Goal: Complete application form

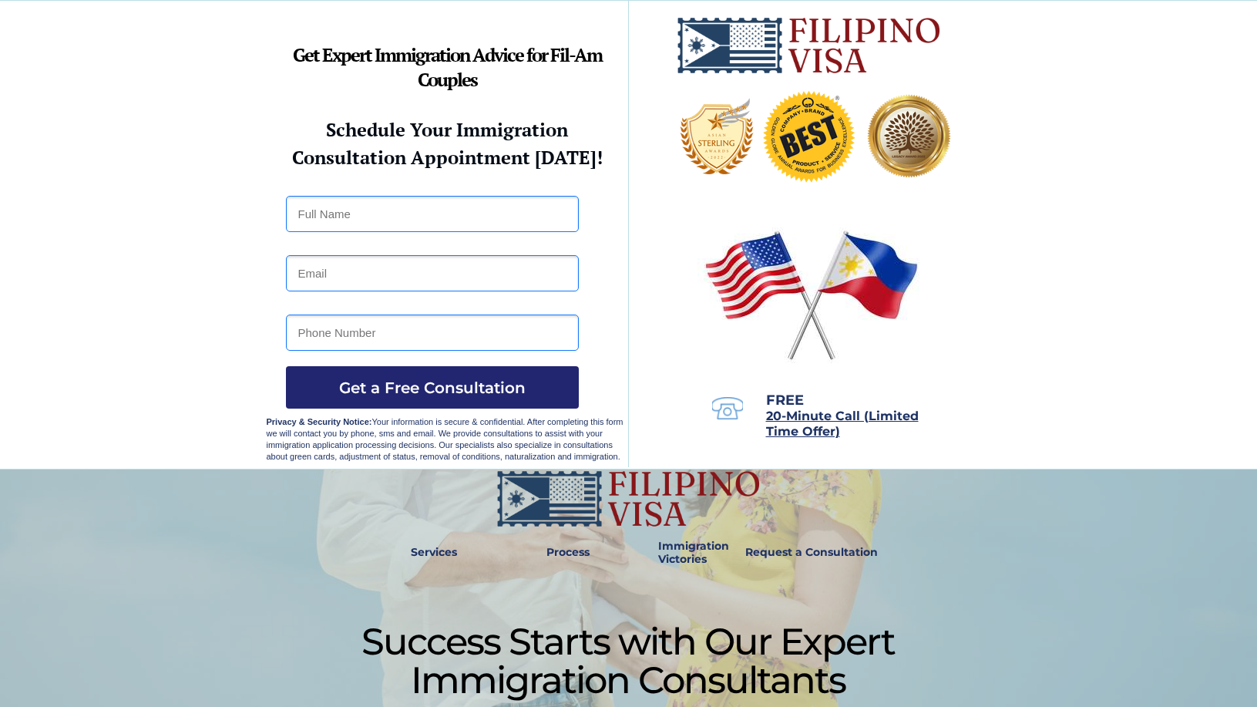
click at [340, 220] on input "text" at bounding box center [432, 214] width 293 height 36
type input "MICHAEL LAMB"
type input "carthune@yahoo.com"
type input "9165340866"
click at [427, 391] on span "Get a Free Consultation" at bounding box center [432, 387] width 293 height 18
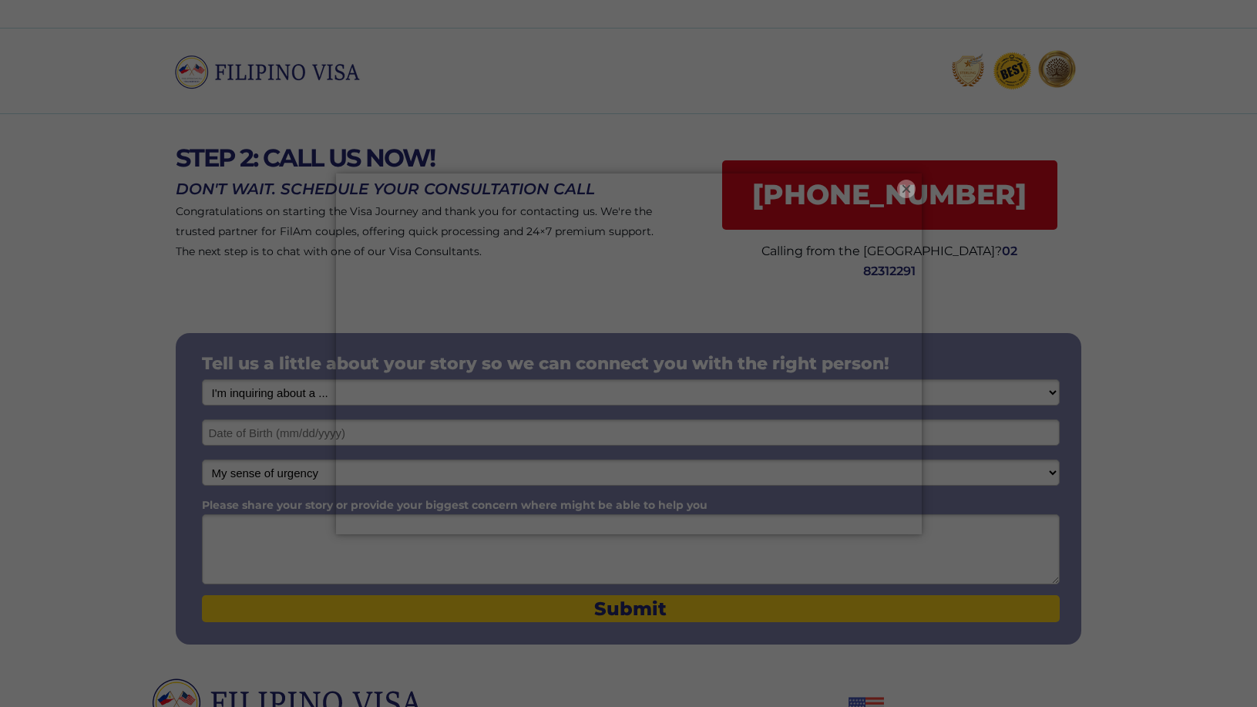
click at [902, 186] on button "×" at bounding box center [906, 189] width 18 height 18
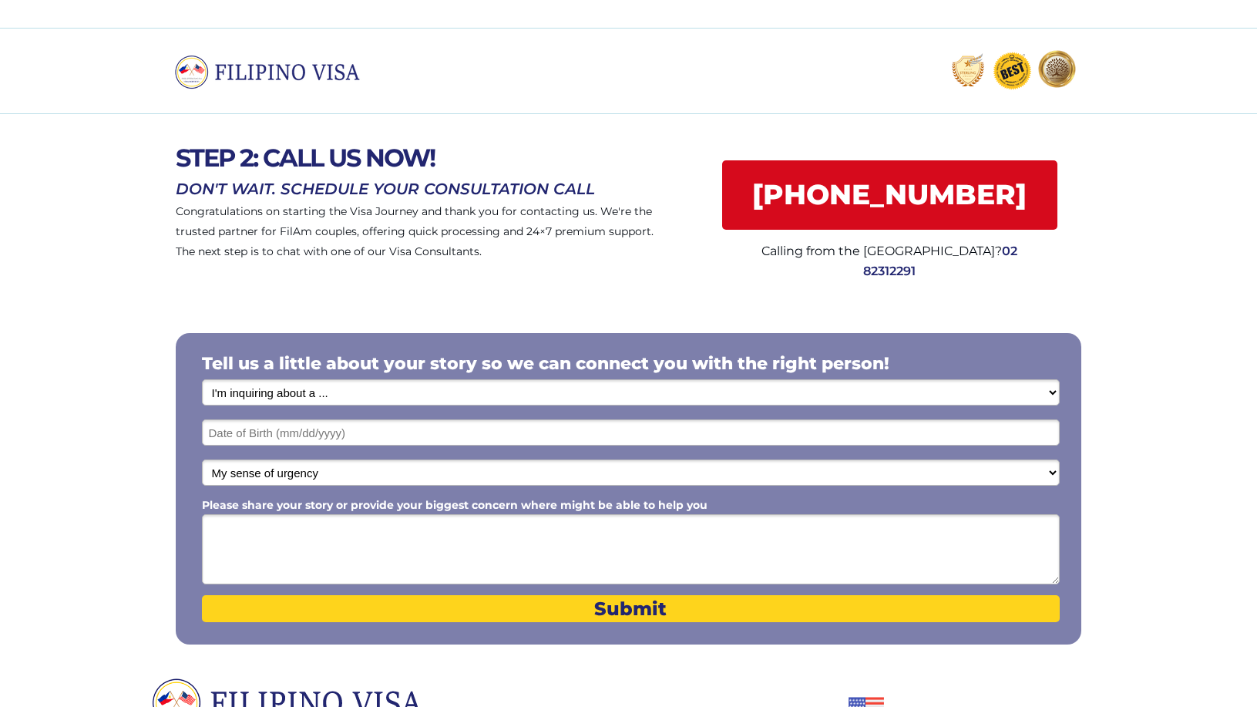
click at [1050, 393] on select "I'm inquiring about a ... I don't know or other services Retirement Visa for Th…" at bounding box center [631, 392] width 858 height 26
select select "1799"
click at [202, 379] on select "I'm inquiring about a ... I don't know or other services Retirement Visa for Th…" at bounding box center [631, 392] width 858 height 26
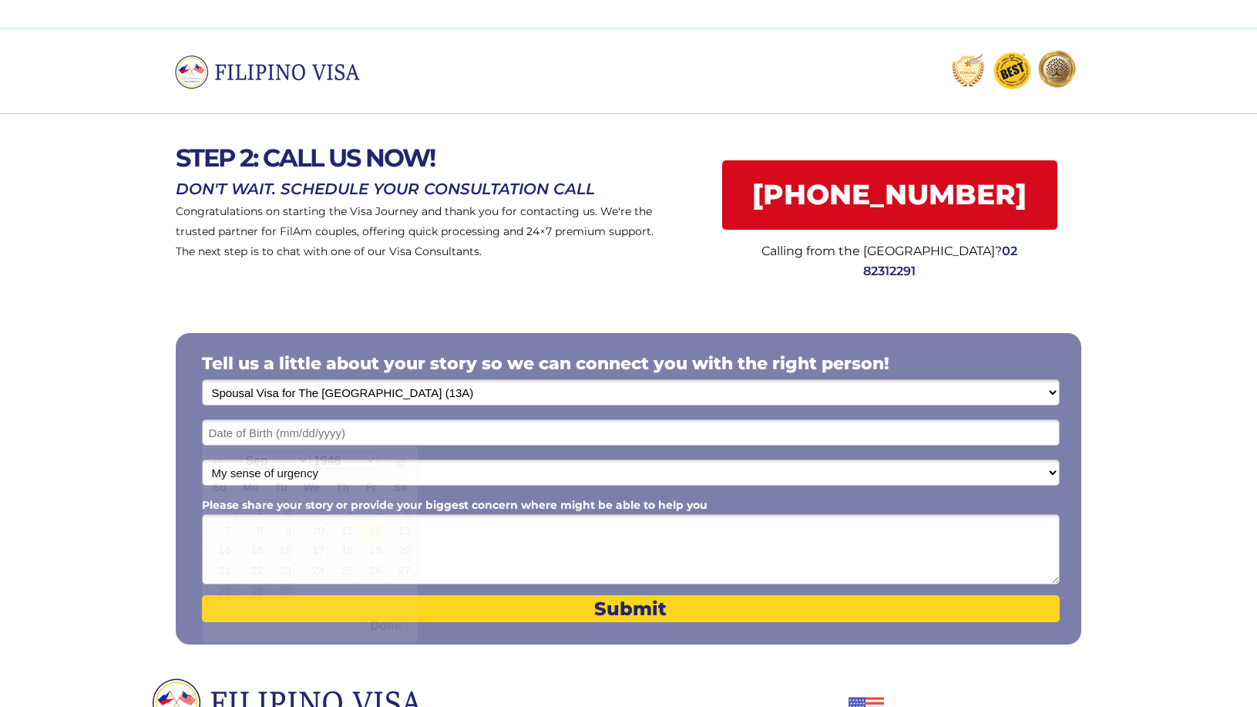
click at [326, 441] on input "text" at bounding box center [631, 432] width 858 height 26
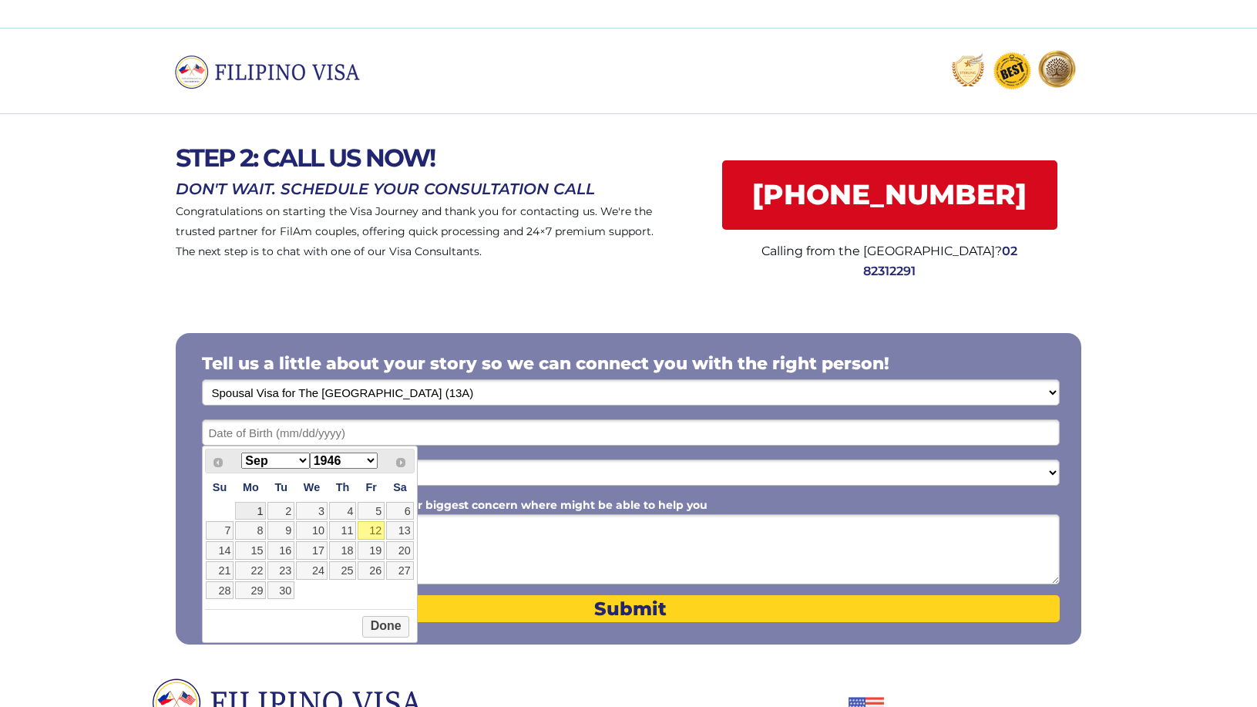
click at [262, 509] on link "1" at bounding box center [250, 511] width 31 height 18
type input "09/01/2025"
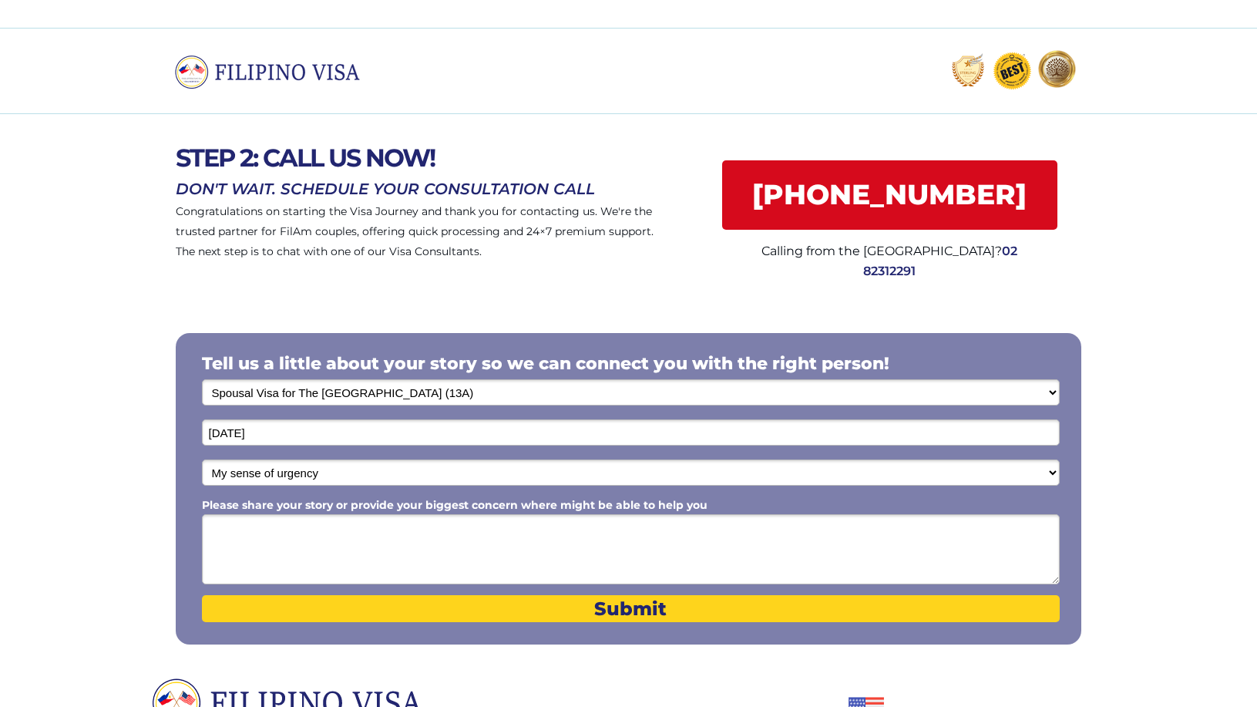
click at [279, 433] on input "09/01/2025" at bounding box center [631, 432] width 858 height 26
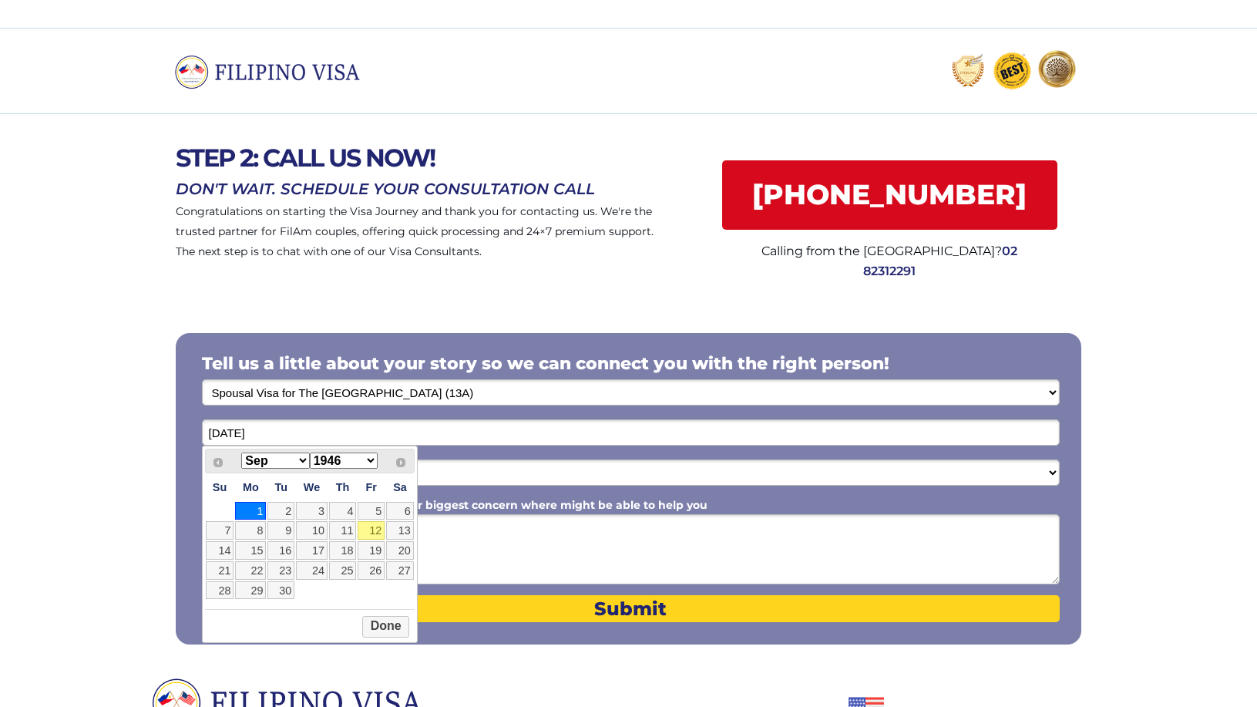
click at [371, 459] on select "1946 1947 1948 1949 1950 1951 1952 1953 1954 1955 1956 1957 1958 1959 1960 1961…" at bounding box center [344, 460] width 68 height 16
click at [383, 630] on button "Done" at bounding box center [385, 627] width 47 height 22
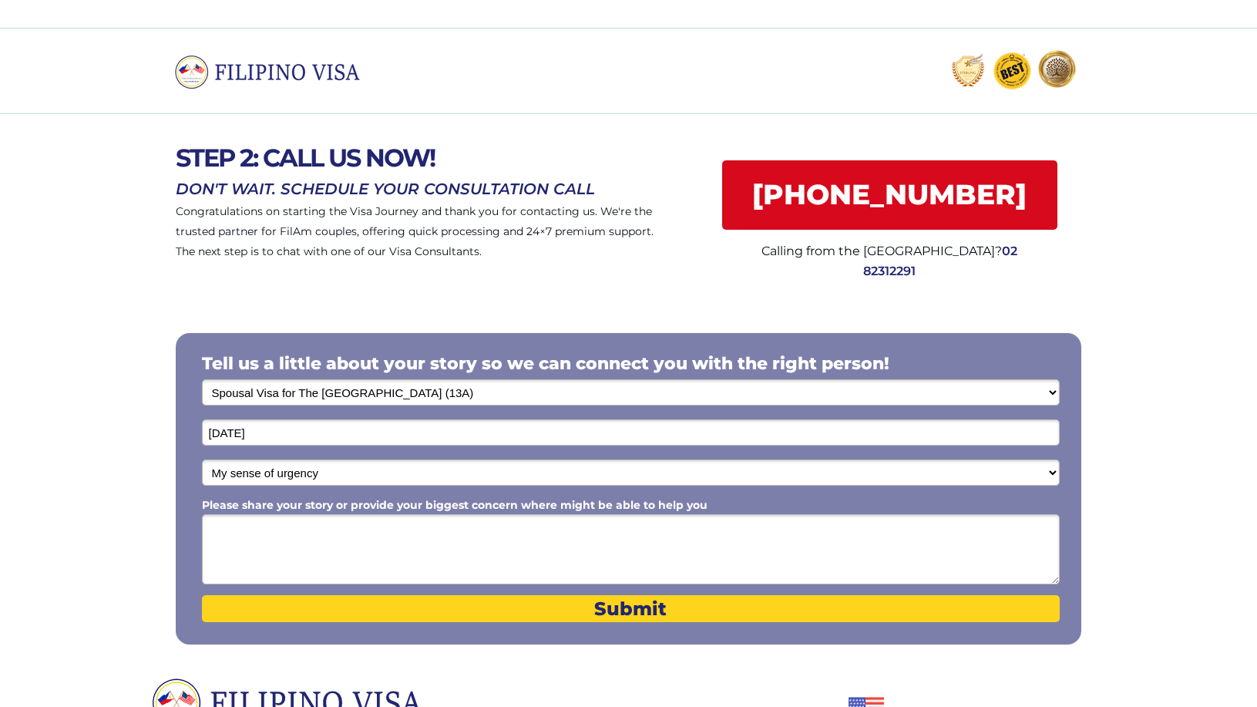
click at [1050, 470] on select "My sense of urgency Low Priority - I'm just looking Medium High Priority - I ne…" at bounding box center [631, 472] width 858 height 26
select select "1804"
click at [202, 459] on select "My sense of urgency Low Priority - I'm just looking Medium High Priority - I ne…" at bounding box center [631, 472] width 858 height 26
click at [282, 543] on textarea "Please share your story or provide your biggest concern where might be able to …" at bounding box center [631, 549] width 858 height 70
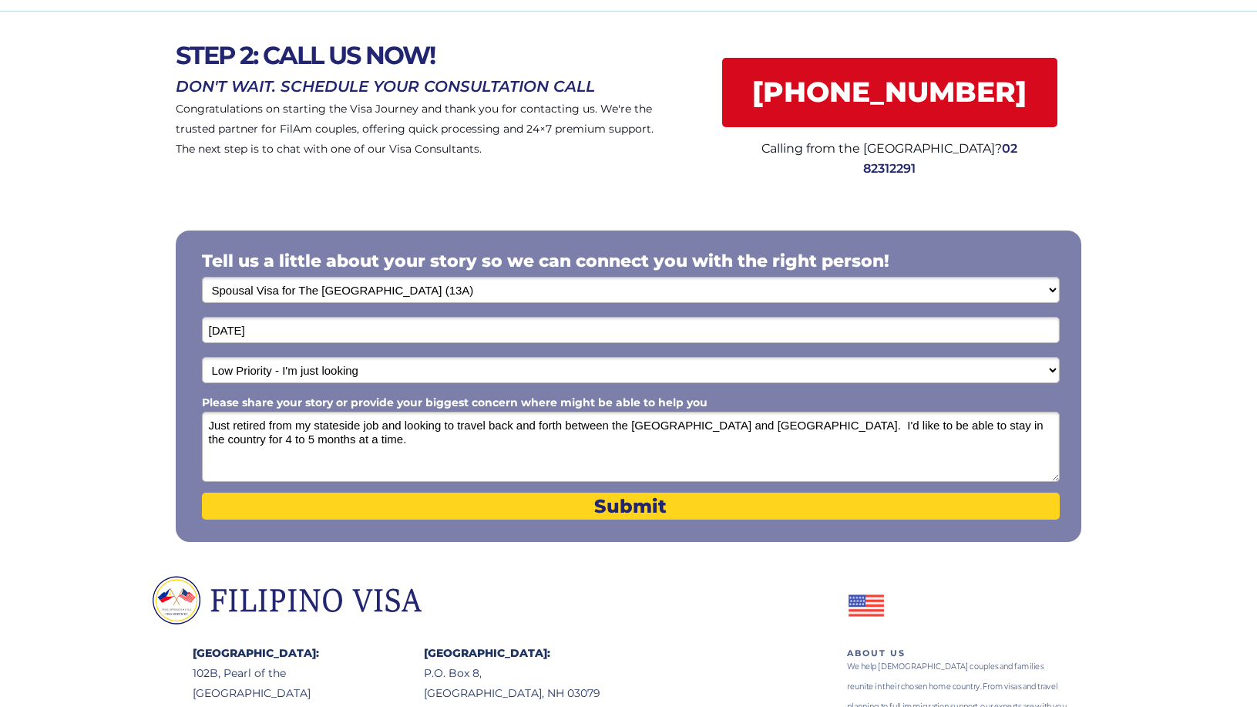
scroll to position [180, 0]
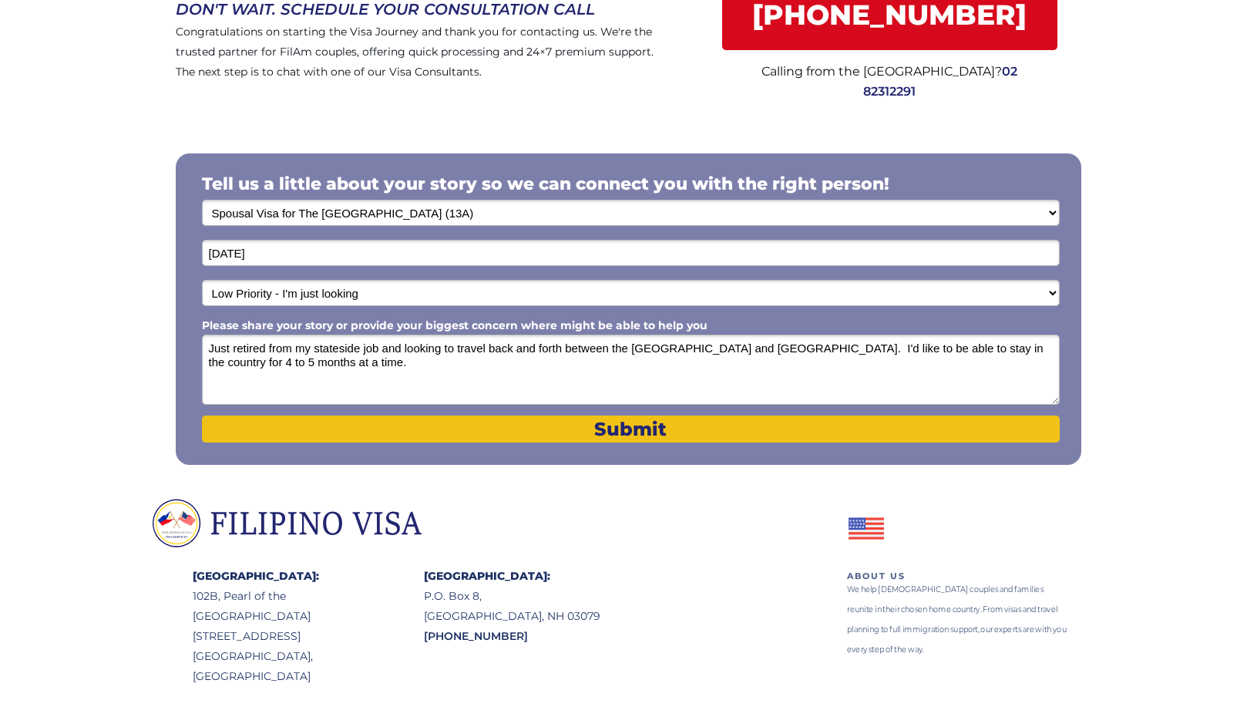
type textarea "Just retired from my stateside job and looking to travel back and forth between…"
click at [636, 425] on span "Submit" at bounding box center [631, 429] width 858 height 22
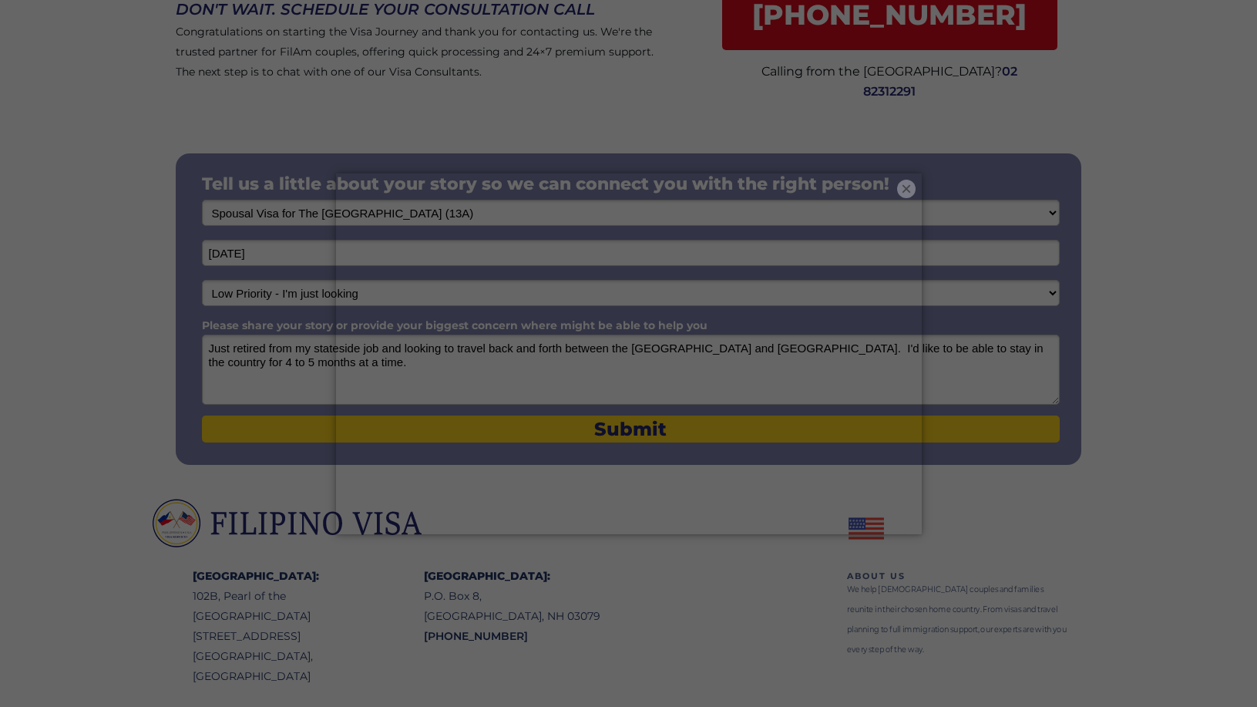
click at [909, 190] on button "×" at bounding box center [906, 189] width 18 height 18
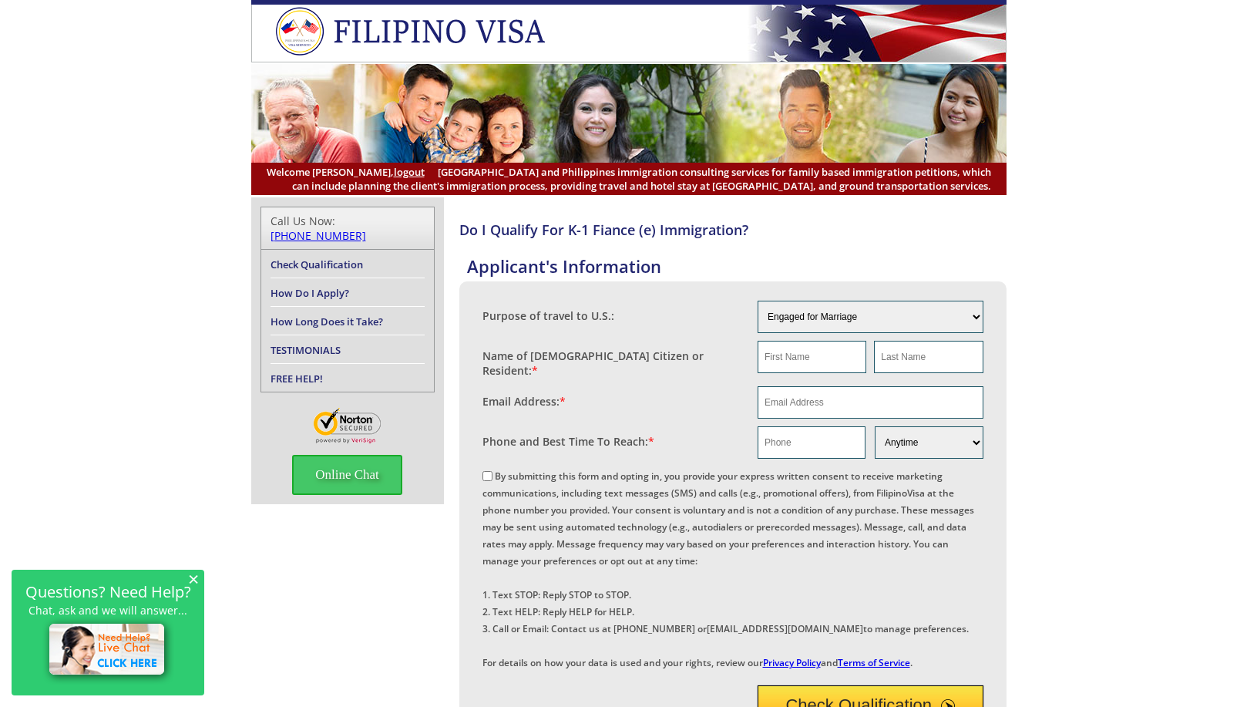
click at [191, 578] on span "×" at bounding box center [193, 578] width 11 height 13
